Goal: Task Accomplishment & Management: Manage account settings

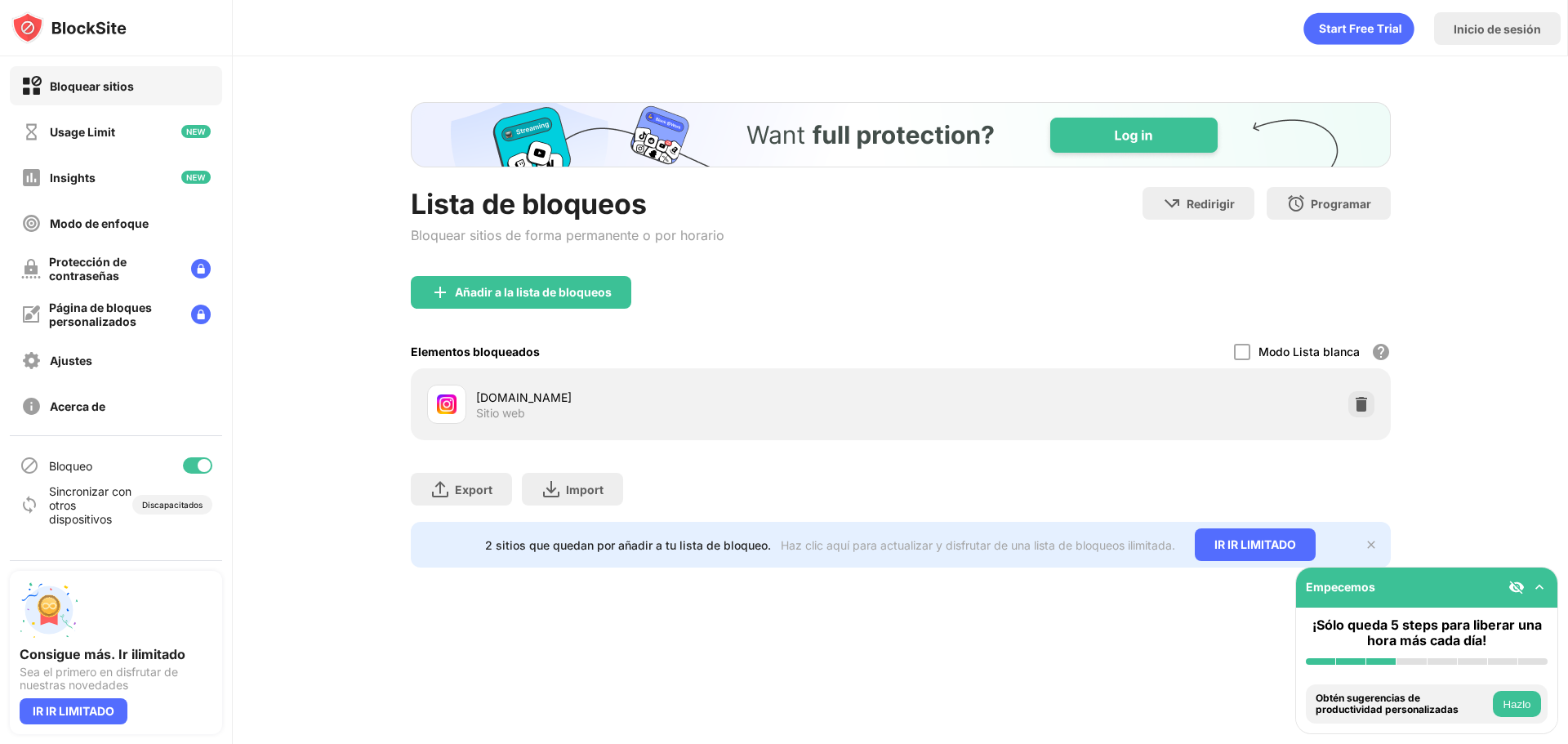
click at [1377, 424] on div "[DOMAIN_NAME] Sitio web" at bounding box center [900, 404] width 961 height 52
click at [1375, 414] on div "[DOMAIN_NAME] Sitio web" at bounding box center [900, 404] width 961 height 52
click at [1363, 411] on img at bounding box center [1361, 404] width 16 height 16
